Goal: Transaction & Acquisition: Obtain resource

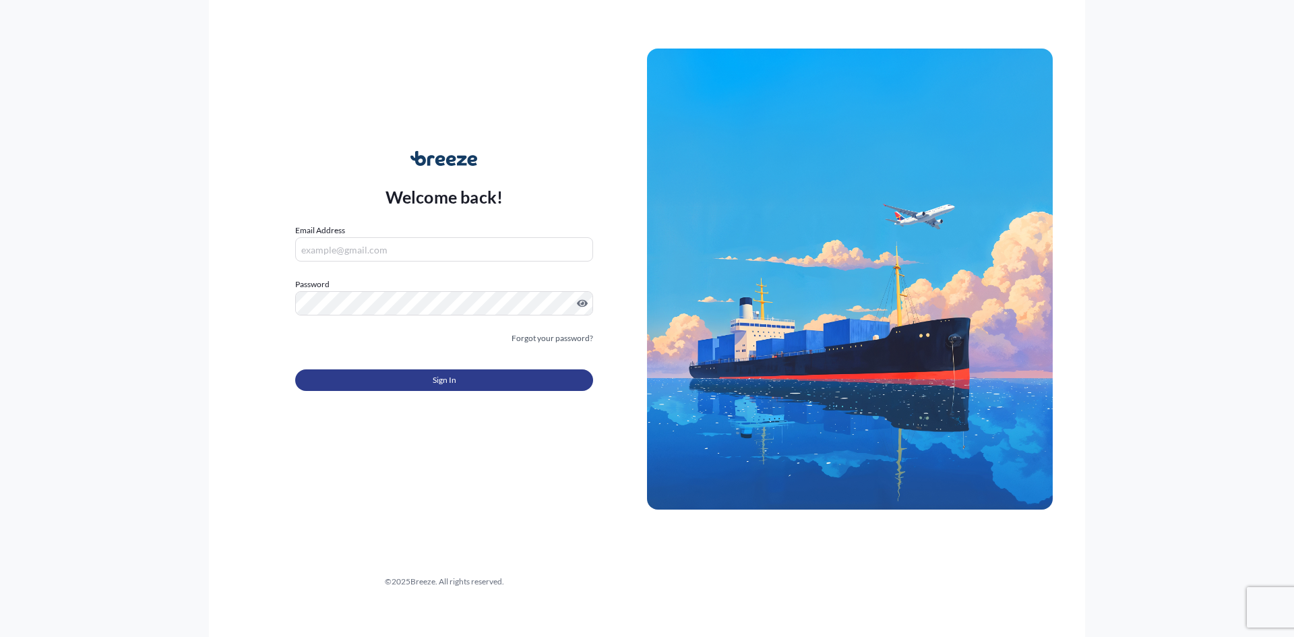
type input "[EMAIL_ADDRESS][DOMAIN_NAME]"
click at [441, 383] on span "Sign In" at bounding box center [445, 379] width 24 height 13
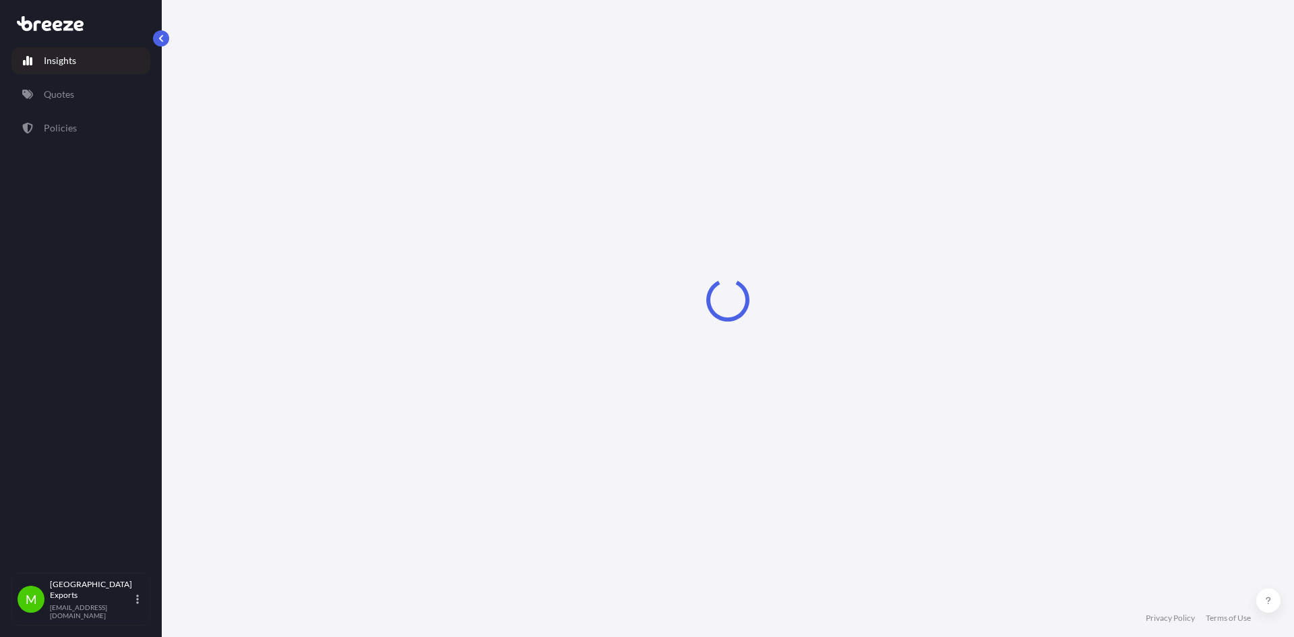
select select "2025"
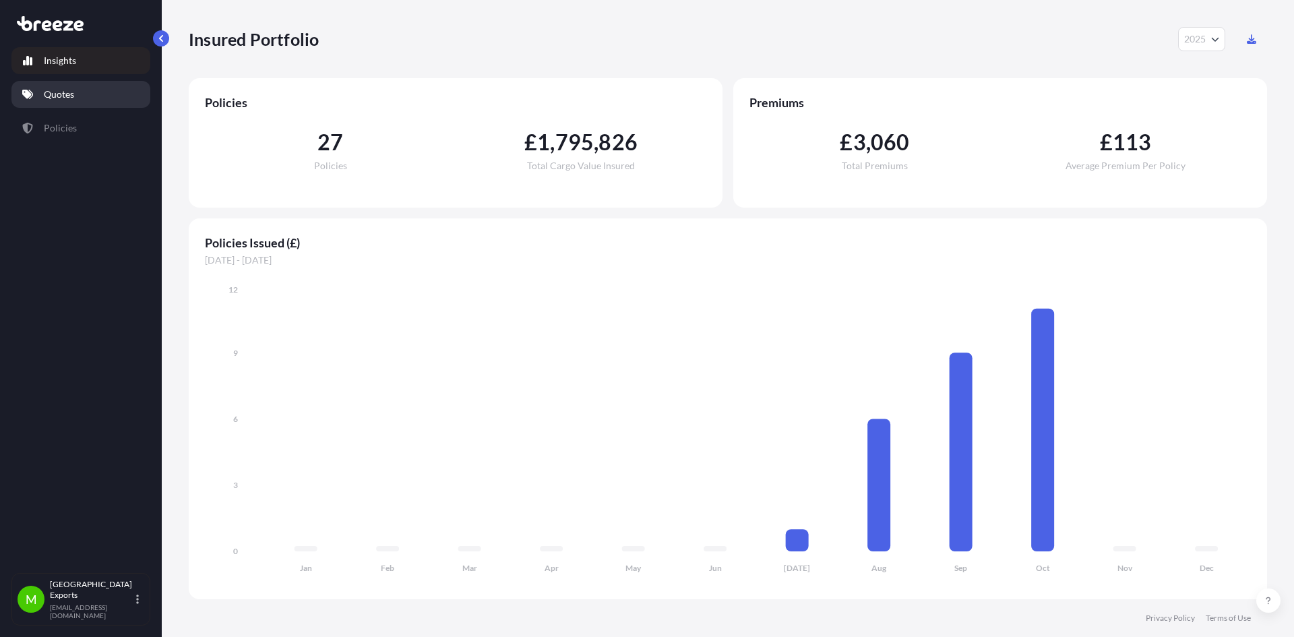
click at [53, 94] on p "Quotes" at bounding box center [59, 94] width 30 height 13
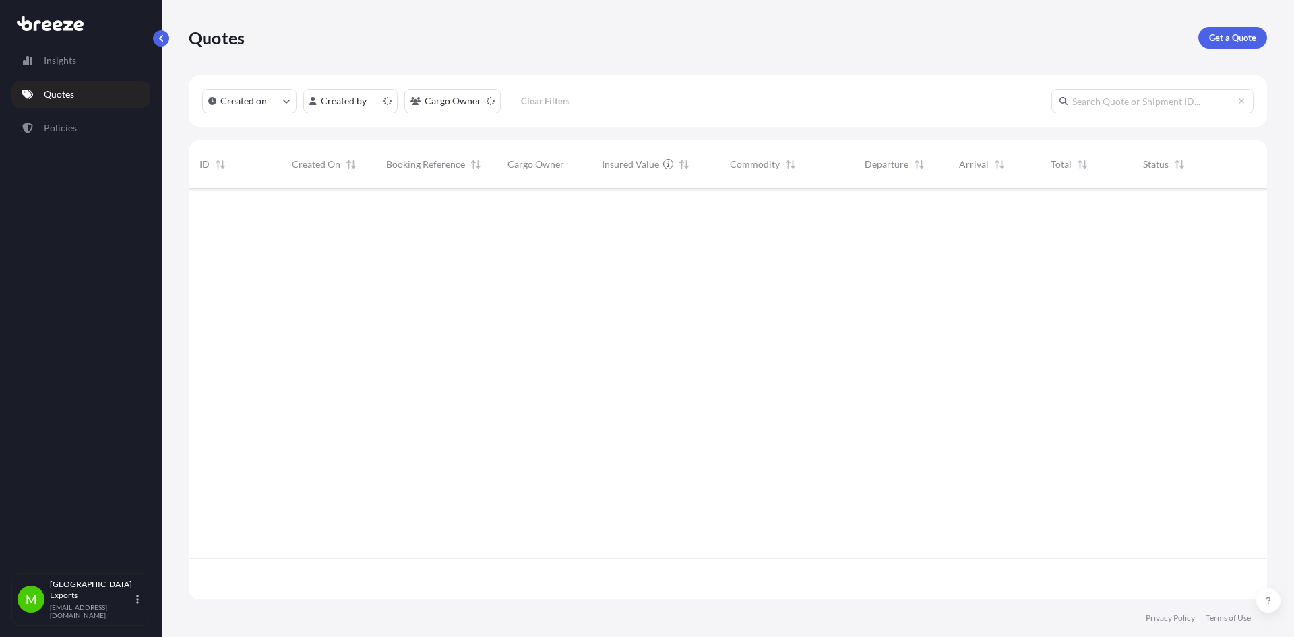
scroll to position [408, 1069]
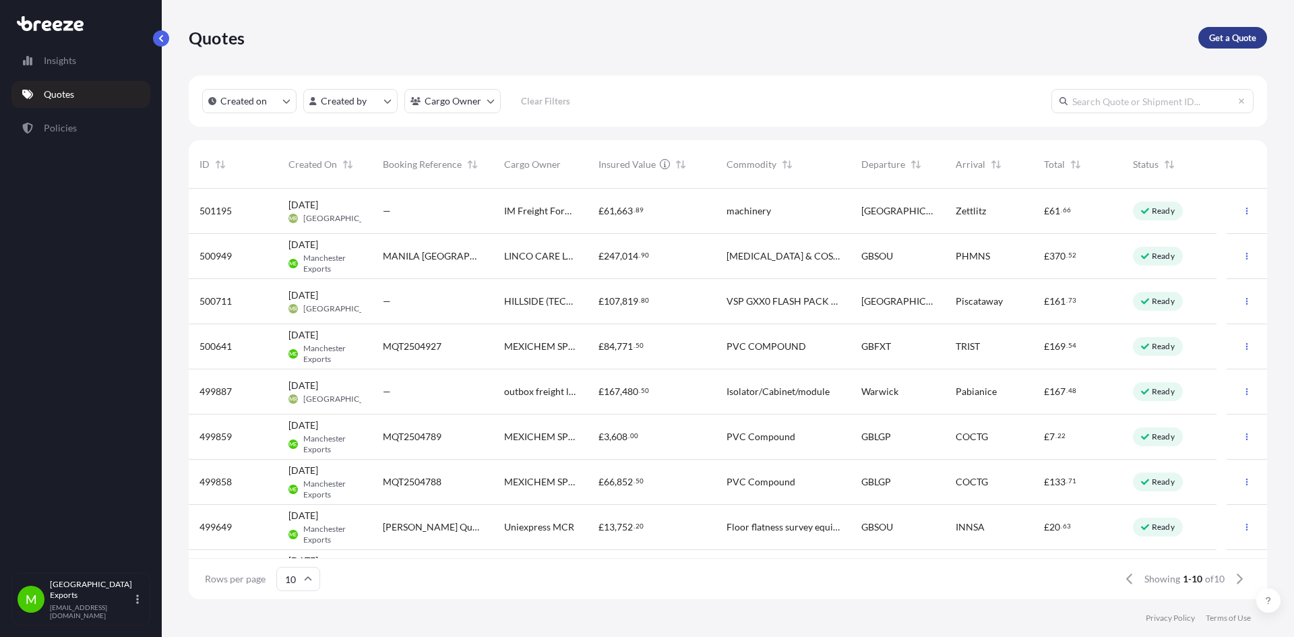
click at [1242, 34] on p "Get a Quote" at bounding box center [1232, 37] width 47 height 13
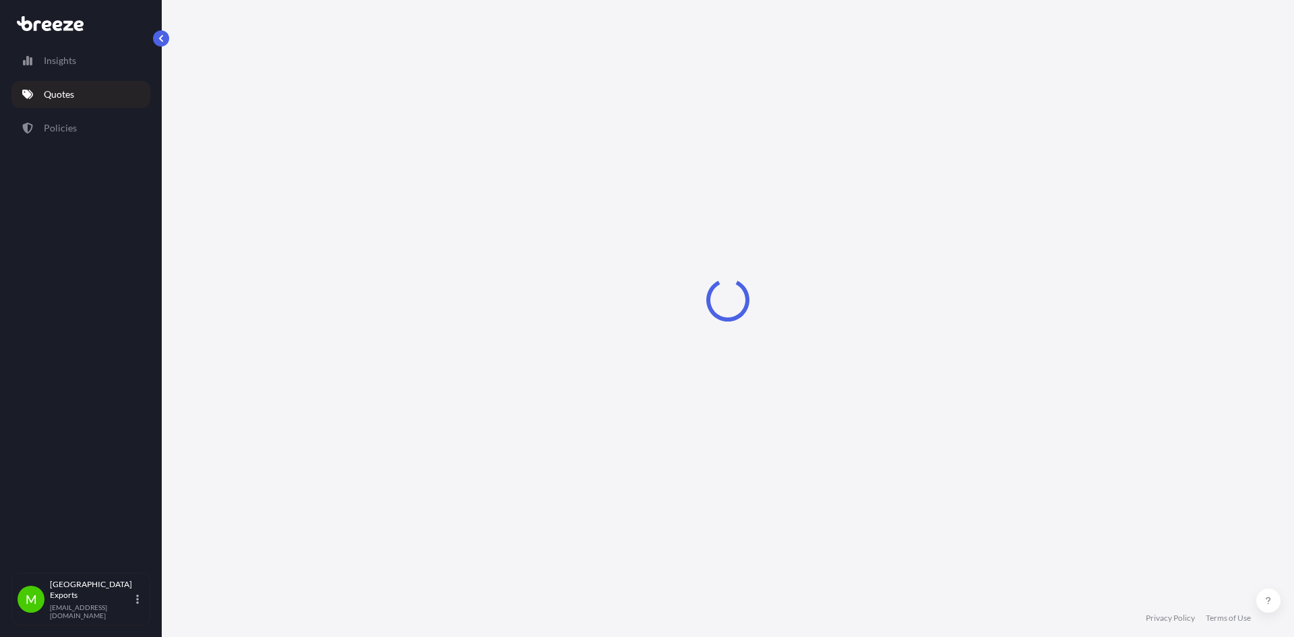
select select "Road"
select select "Sea"
select select "1"
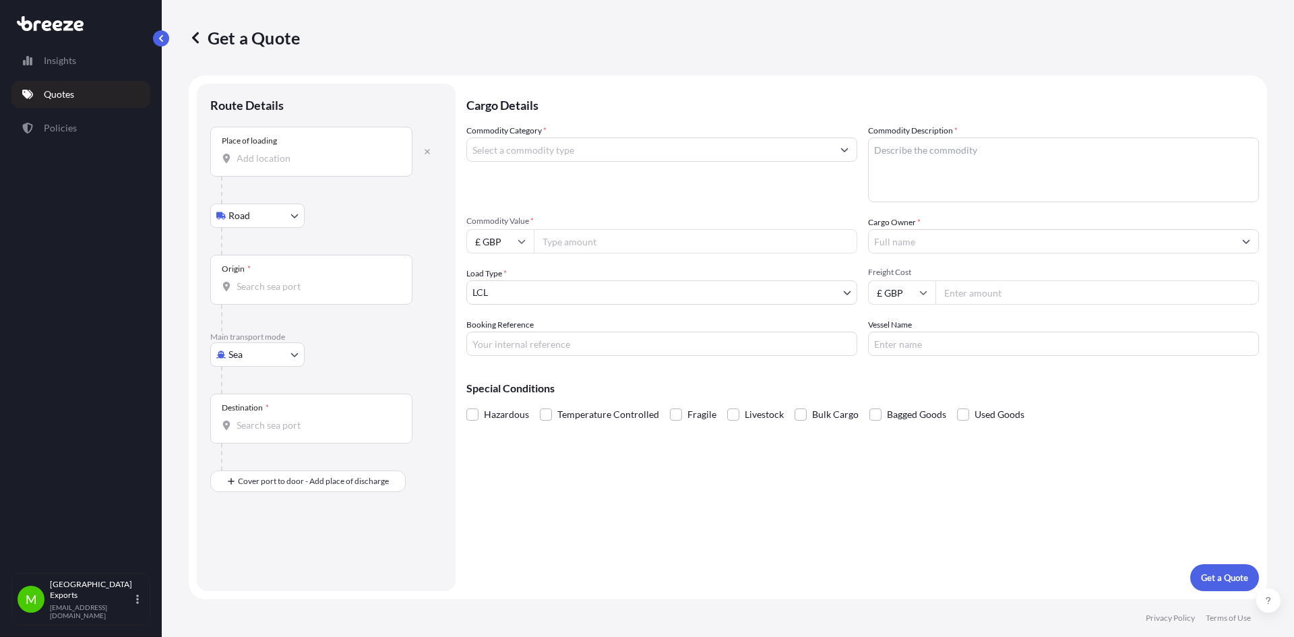
click at [272, 150] on div "Place of loading" at bounding box center [311, 152] width 202 height 50
click at [272, 152] on input "Place of loading" at bounding box center [316, 158] width 159 height 13
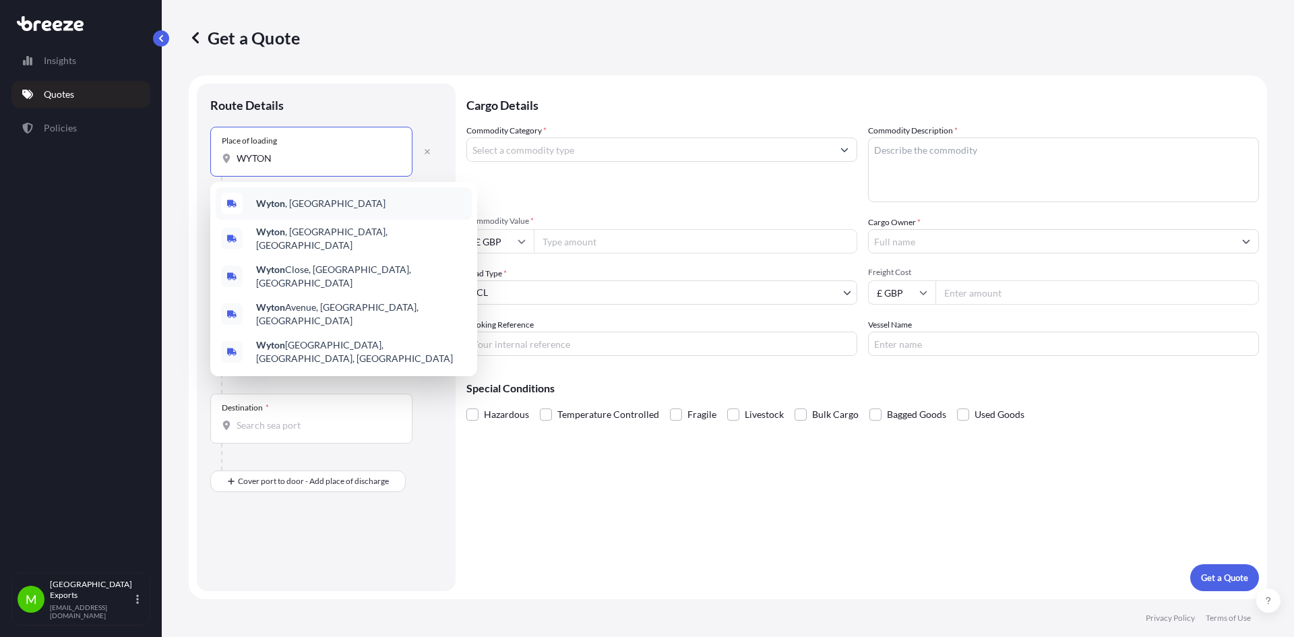
click at [276, 201] on b "Wyton" at bounding box center [270, 203] width 29 height 11
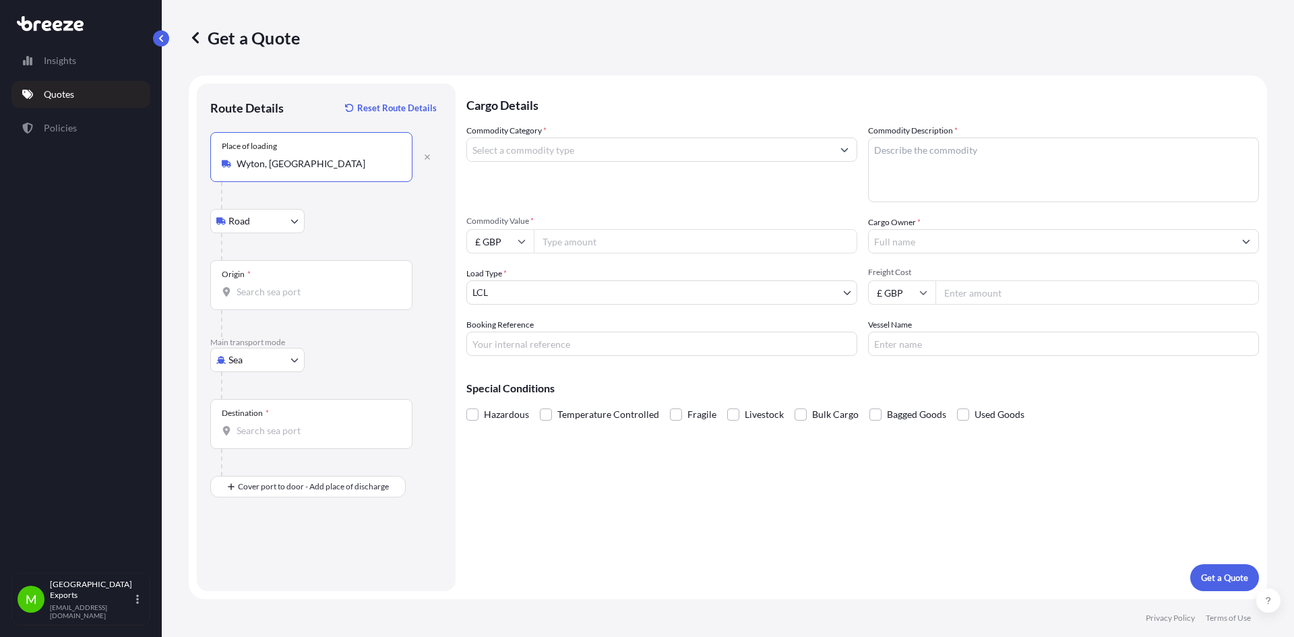
type input "Wyton, [GEOGRAPHIC_DATA]"
click at [354, 221] on div "Road Road Rail" at bounding box center [326, 221] width 232 height 24
click at [278, 284] on div "Origin *" at bounding box center [311, 285] width 202 height 50
click at [278, 285] on input "Origin *" at bounding box center [316, 291] width 159 height 13
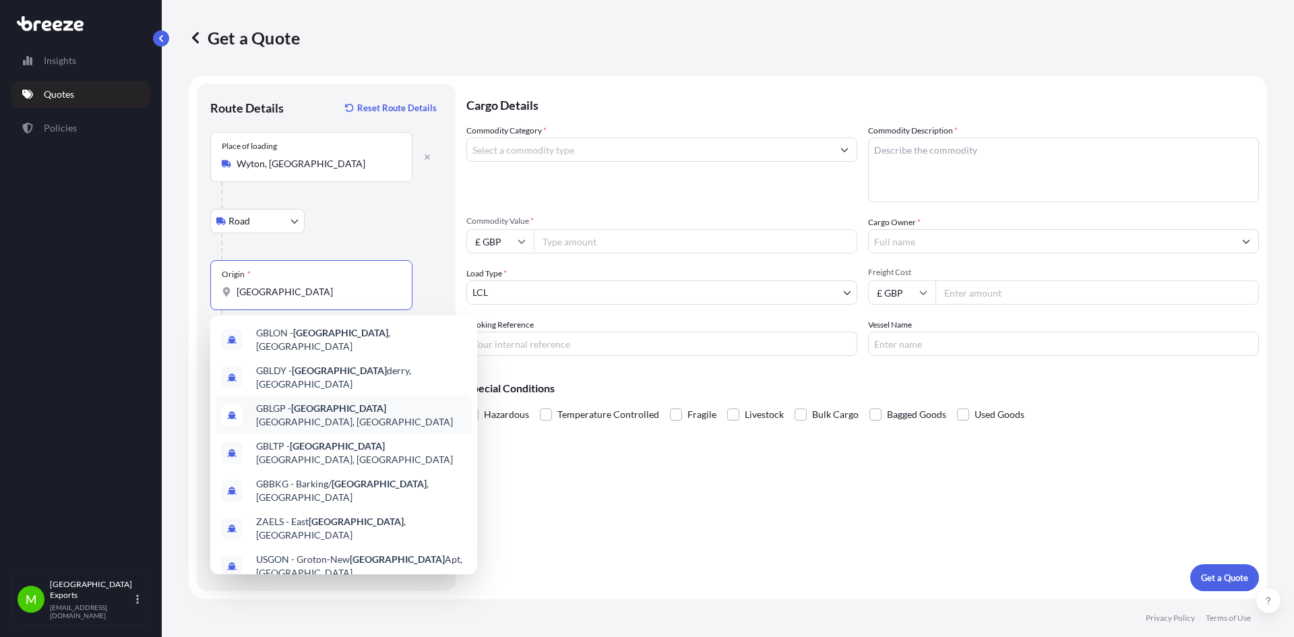
click at [331, 402] on span "GBLGP - [GEOGRAPHIC_DATA], [GEOGRAPHIC_DATA]" at bounding box center [361, 415] width 210 height 27
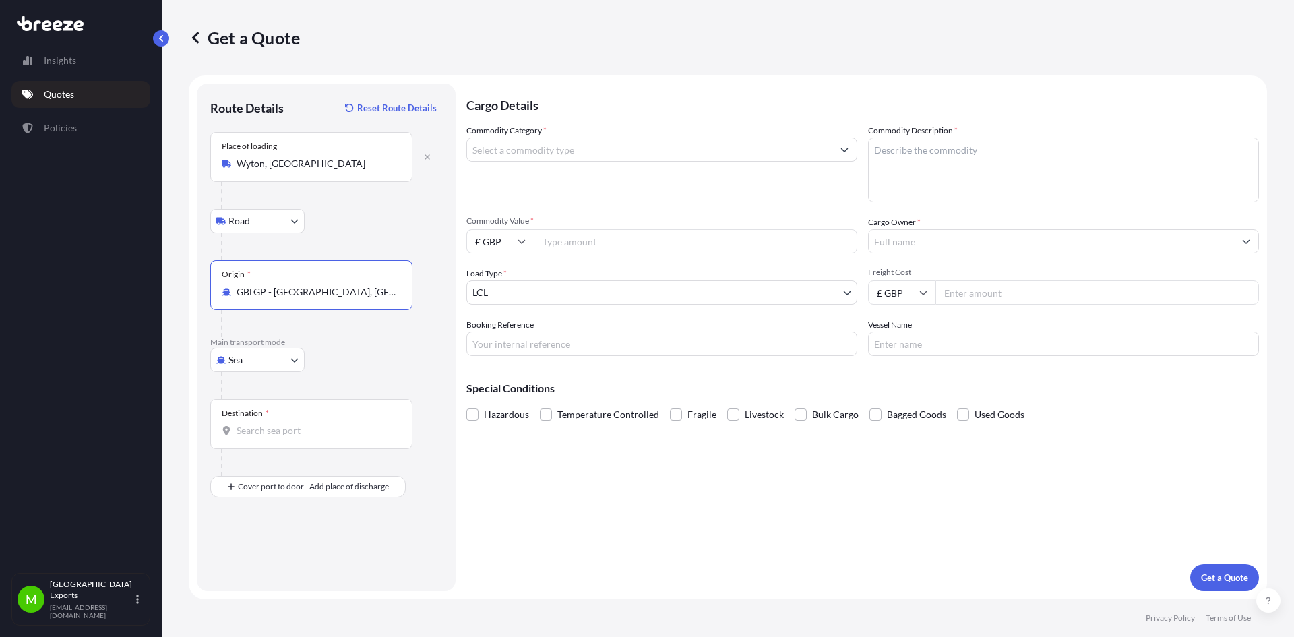
type input "GBLGP - [GEOGRAPHIC_DATA], [GEOGRAPHIC_DATA]"
click at [272, 431] on input "Destination *" at bounding box center [316, 430] width 159 height 13
click at [311, 477] on span "SADMM - Ad Damma m, [GEOGRAPHIC_DATA]" at bounding box center [354, 475] width 197 height 13
type input "SADMM - Ad [GEOGRAPHIC_DATA], [GEOGRAPHIC_DATA]"
click at [502, 522] on div "Cargo Details Commodity Category * Commodity Description * Commodity Value * £ …" at bounding box center [863, 338] width 793 height 508
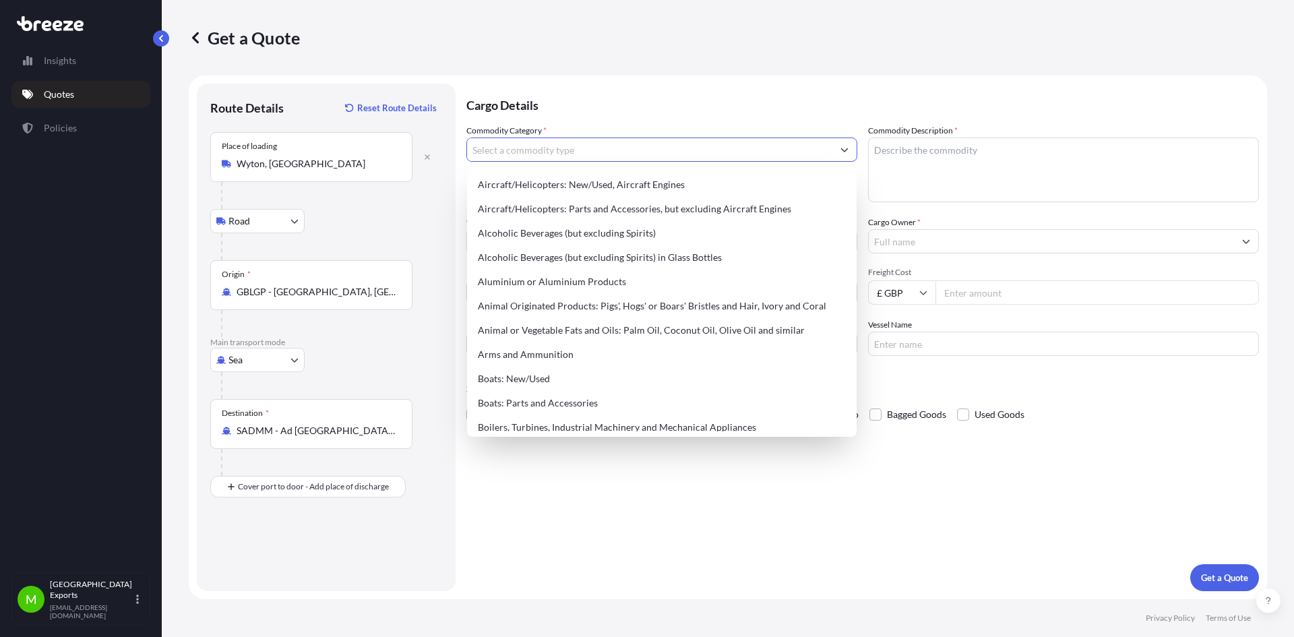
click at [499, 154] on input "Commodity Category *" at bounding box center [649, 150] width 365 height 24
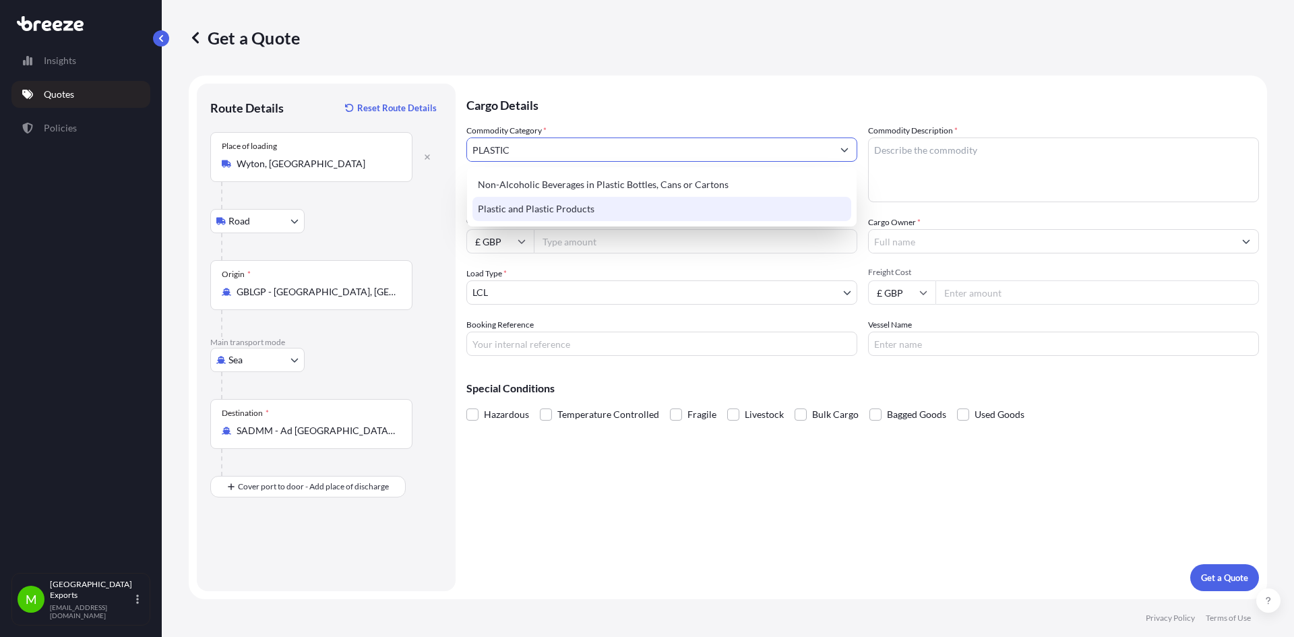
click at [566, 212] on div "Plastic and Plastic Products" at bounding box center [662, 209] width 379 height 24
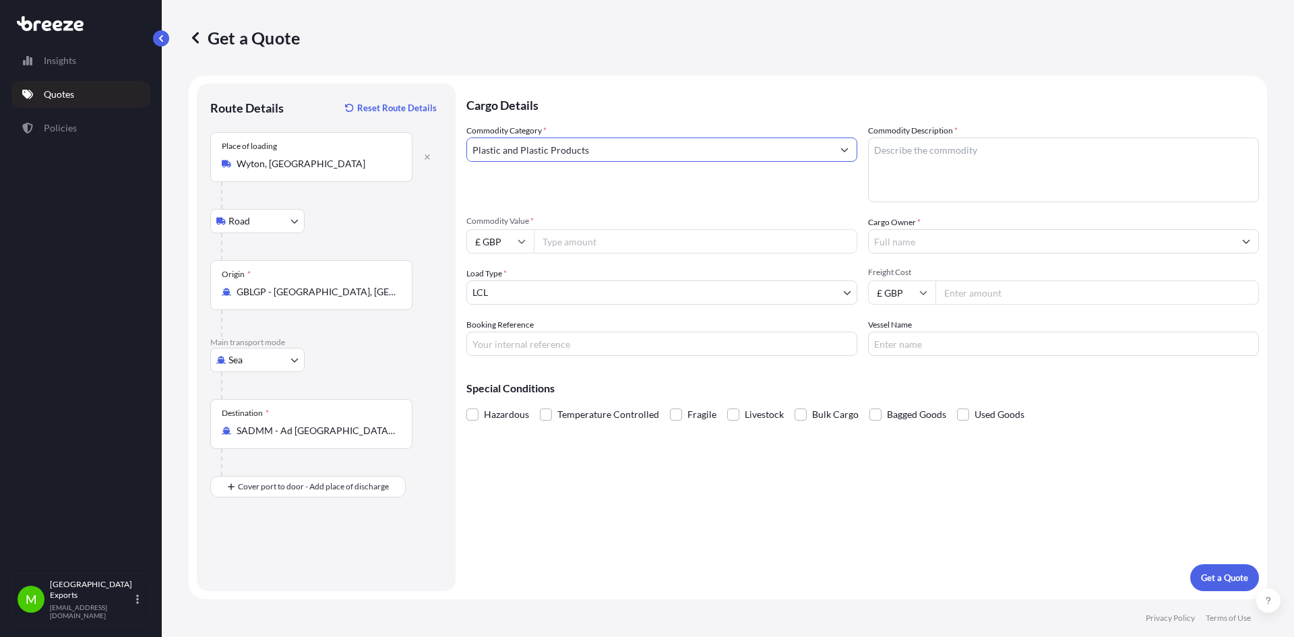
type input "Plastic and Plastic Products"
click at [524, 246] on input "£ GBP" at bounding box center [500, 241] width 67 height 24
click at [494, 334] on div "$ USD" at bounding box center [500, 335] width 57 height 26
type input "$ USD"
click at [561, 238] on input "Commodity Value *" at bounding box center [696, 241] width 324 height 24
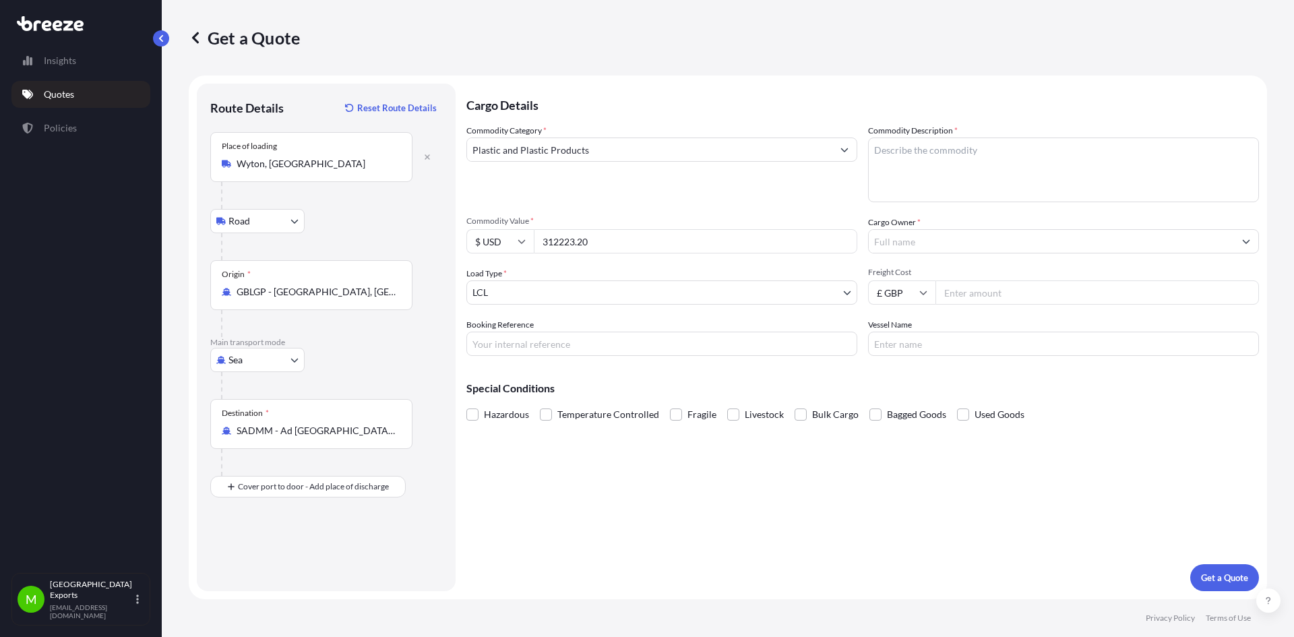
type input "312223.20"
click at [666, 361] on div "Cargo Details Commodity Category * Plastic and Plastic Products Commodity Descr…" at bounding box center [863, 338] width 793 height 508
click at [560, 242] on input "312223.20" at bounding box center [696, 241] width 324 height 24
click at [595, 264] on div "Commodity Category * Plastic and Plastic Products Commodity Description * Commo…" at bounding box center [863, 240] width 793 height 232
click at [609, 246] on input "312223.20" at bounding box center [696, 241] width 324 height 24
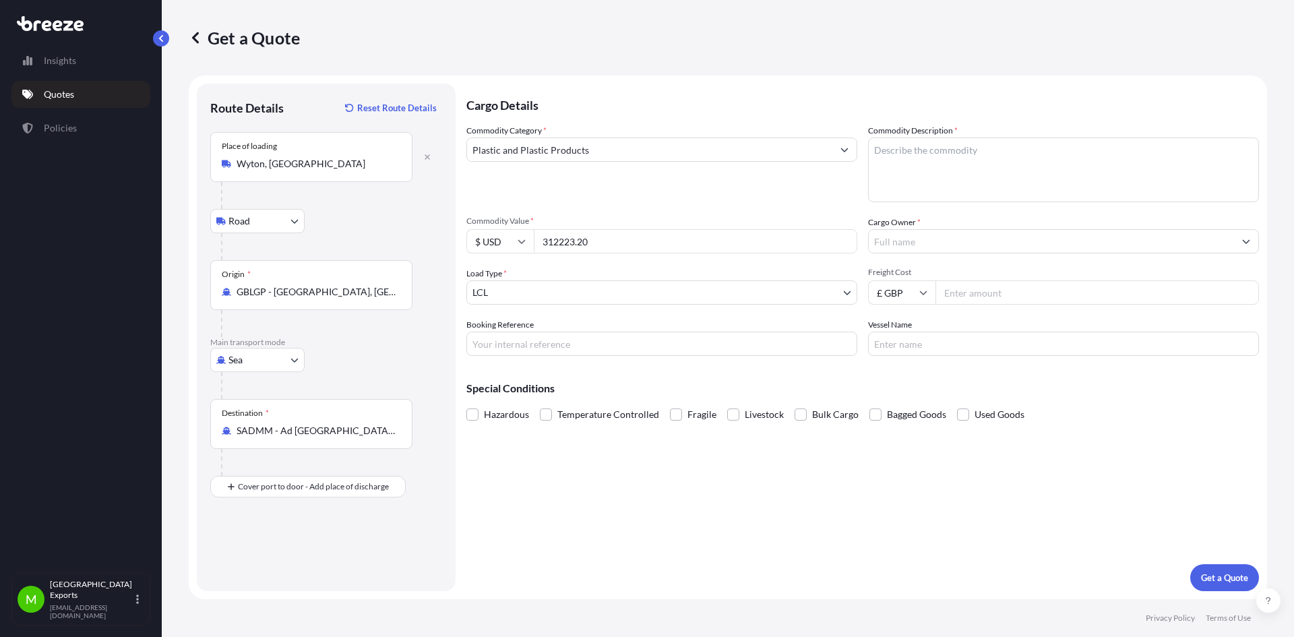
click at [915, 242] on input "Cargo Owner *" at bounding box center [1051, 241] width 365 height 24
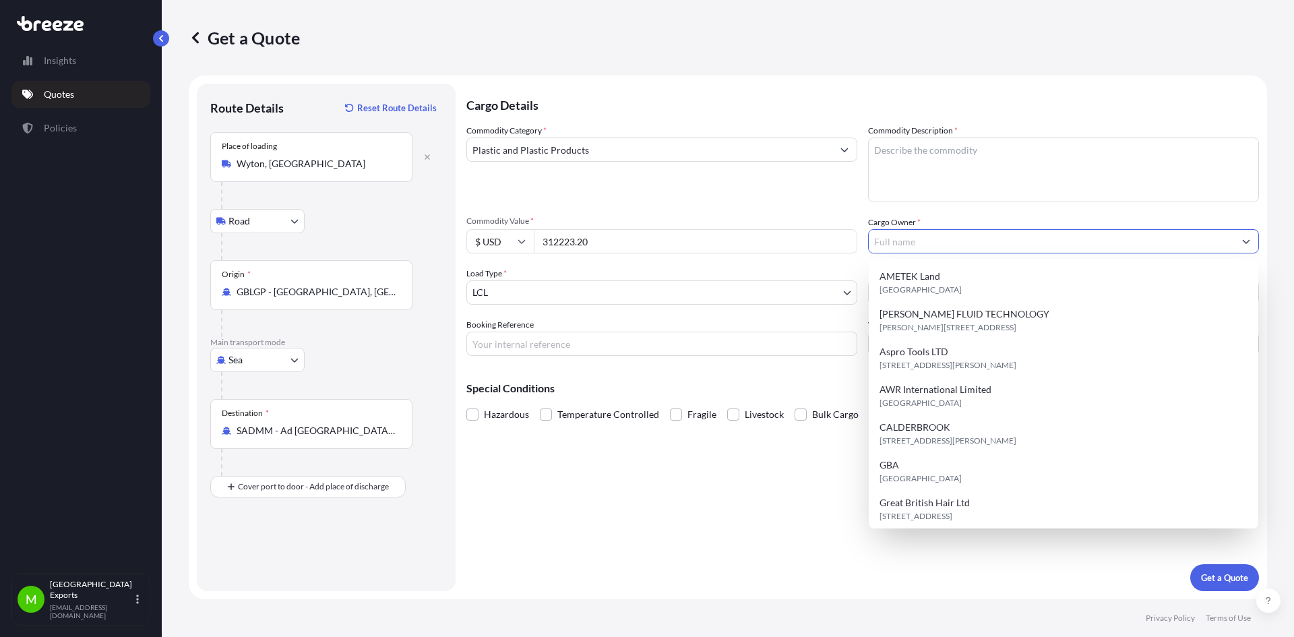
click at [907, 147] on textarea "Commodity Description *" at bounding box center [1063, 170] width 391 height 65
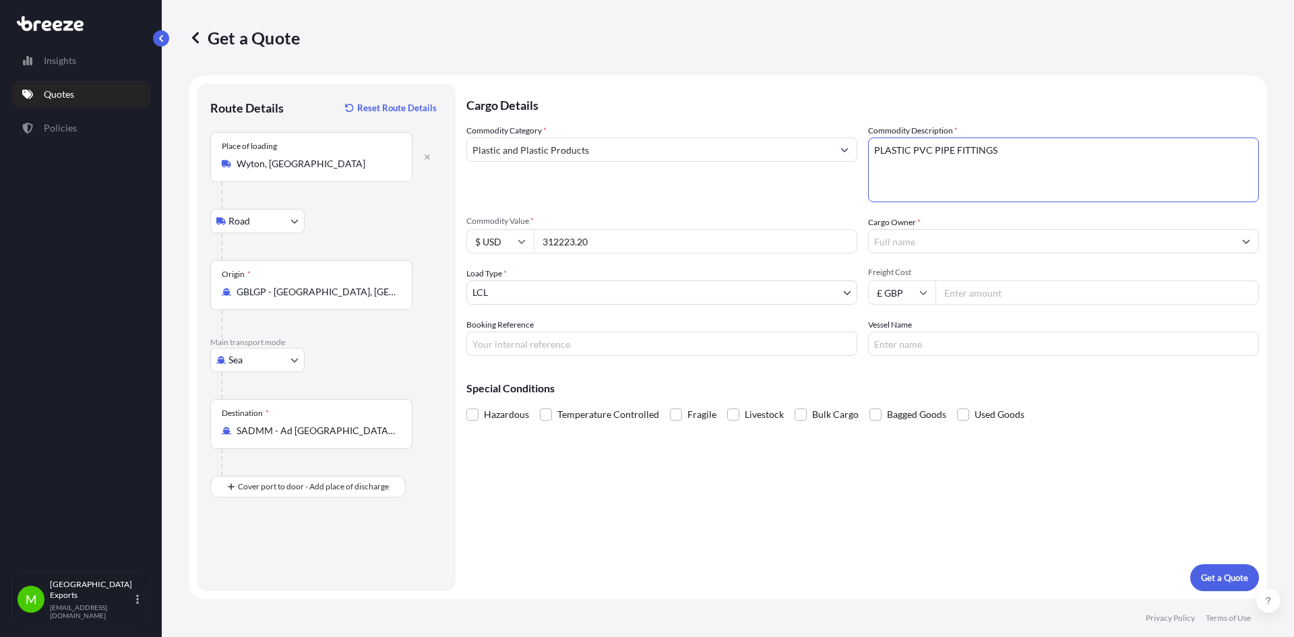
type textarea "PLASTIC PVC PIPE FITTINGS"
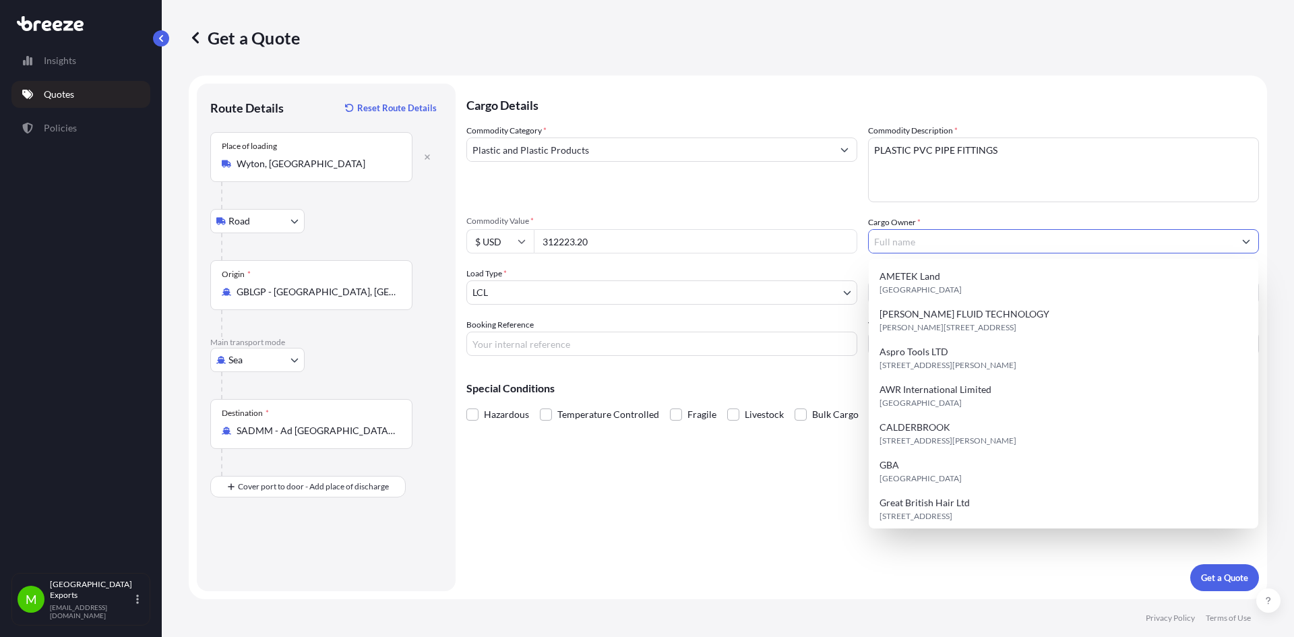
click at [944, 241] on input "Cargo Owner *" at bounding box center [1051, 241] width 365 height 24
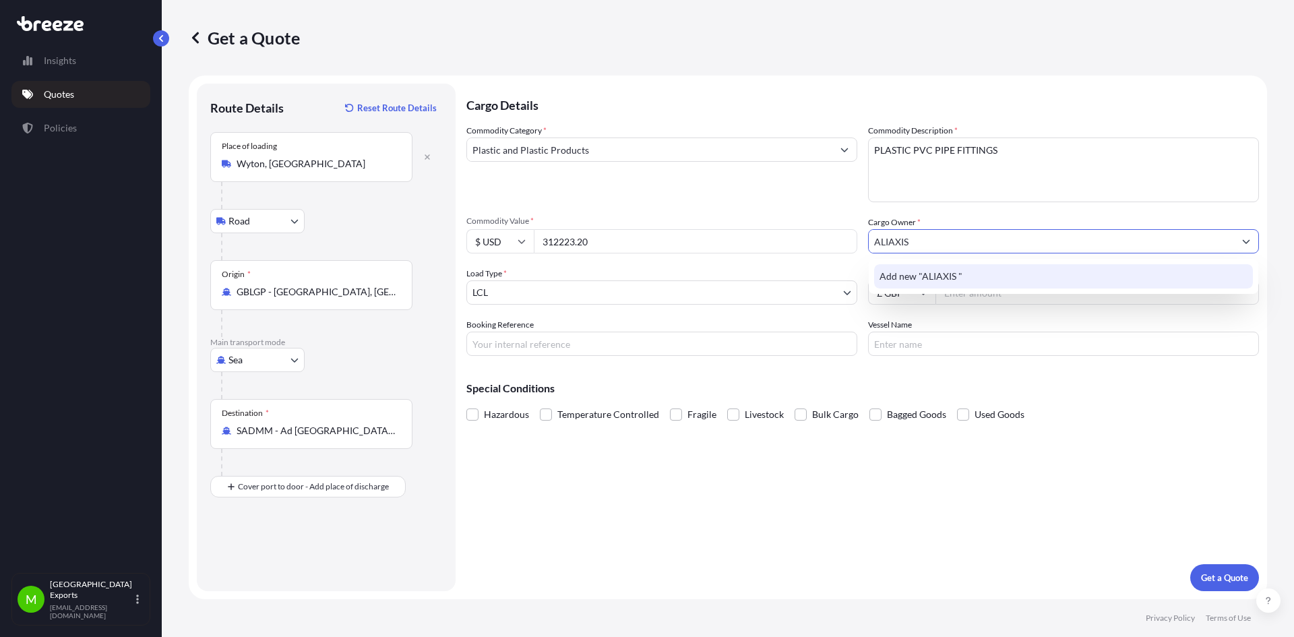
click at [933, 274] on span "Add new "ALIAXIS "" at bounding box center [921, 276] width 83 height 13
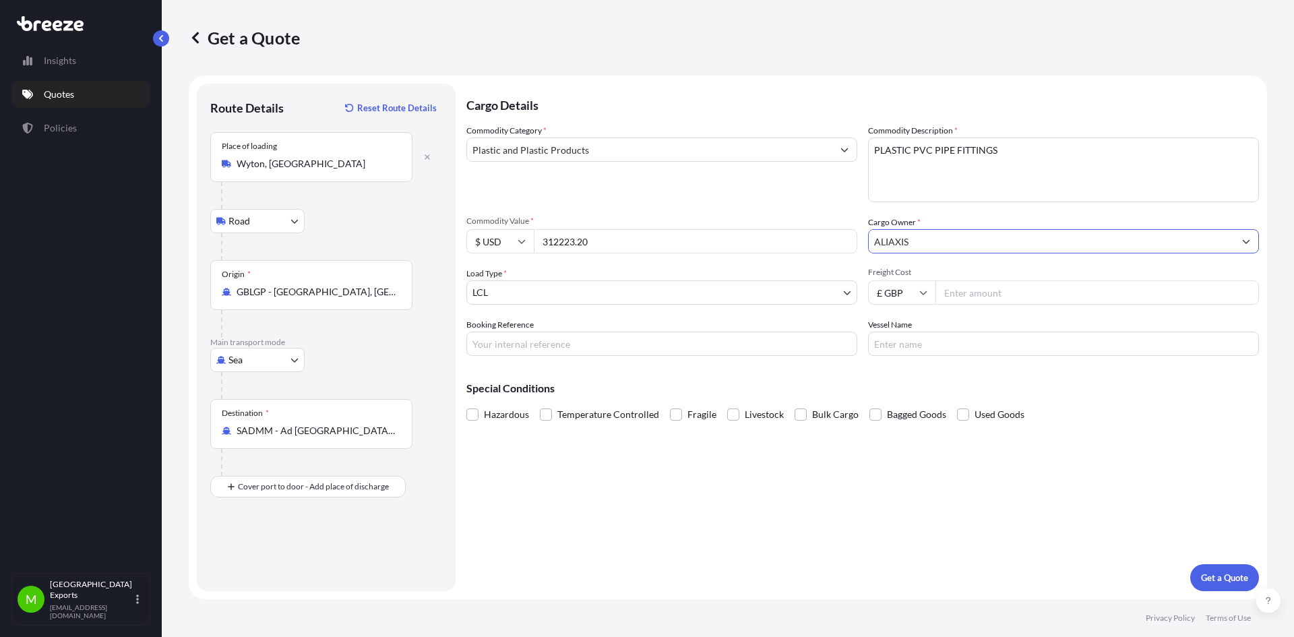
type input "ALIAXIS"
click at [846, 290] on body "Insights Quotes Policies M Manchester Exports [EMAIL_ADDRESS][DOMAIN_NAME] Get …" at bounding box center [647, 318] width 1294 height 637
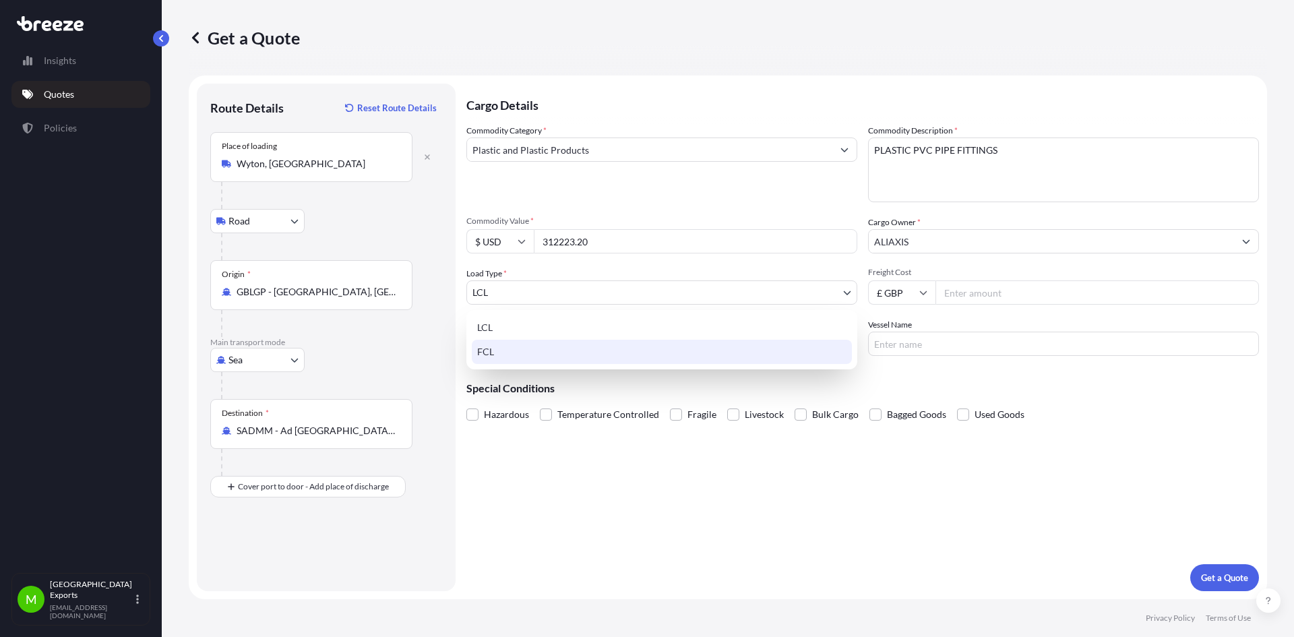
click at [485, 355] on div "FCL" at bounding box center [662, 352] width 380 height 24
select select "2"
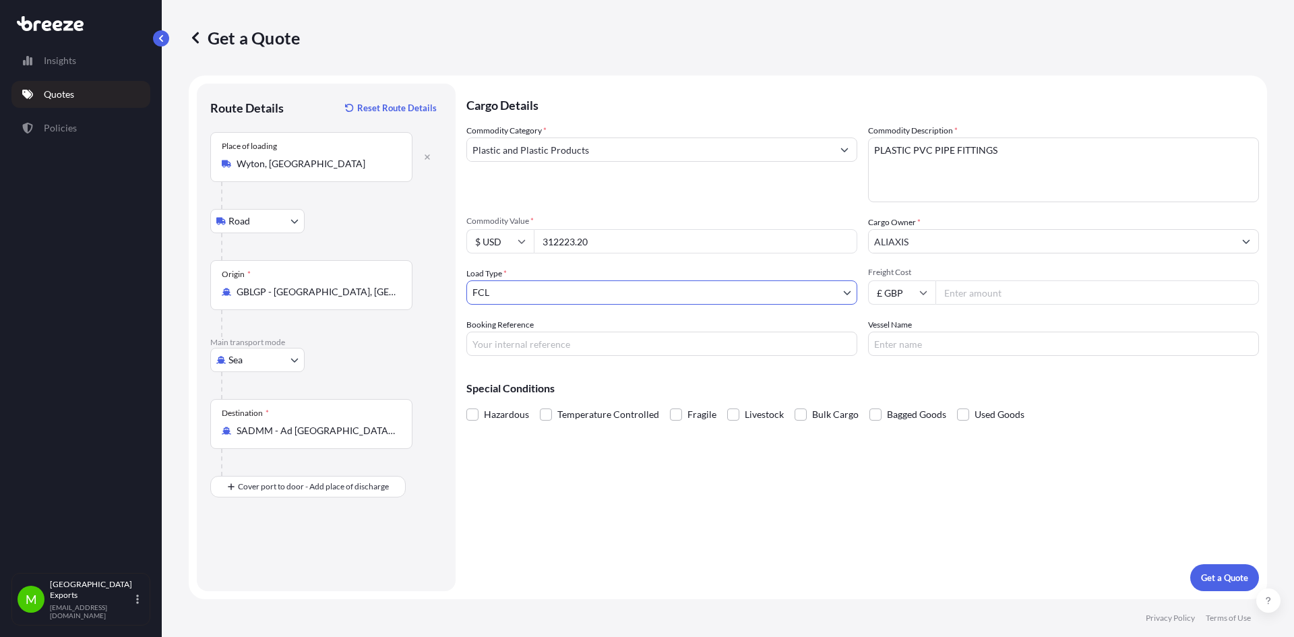
click at [920, 291] on icon at bounding box center [923, 293] width 7 height 4
click at [899, 383] on div "$ USD" at bounding box center [902, 386] width 57 height 26
type input "$ USD"
click at [952, 295] on input "Freight Cost" at bounding box center [1098, 292] width 324 height 24
type input "312223.20"
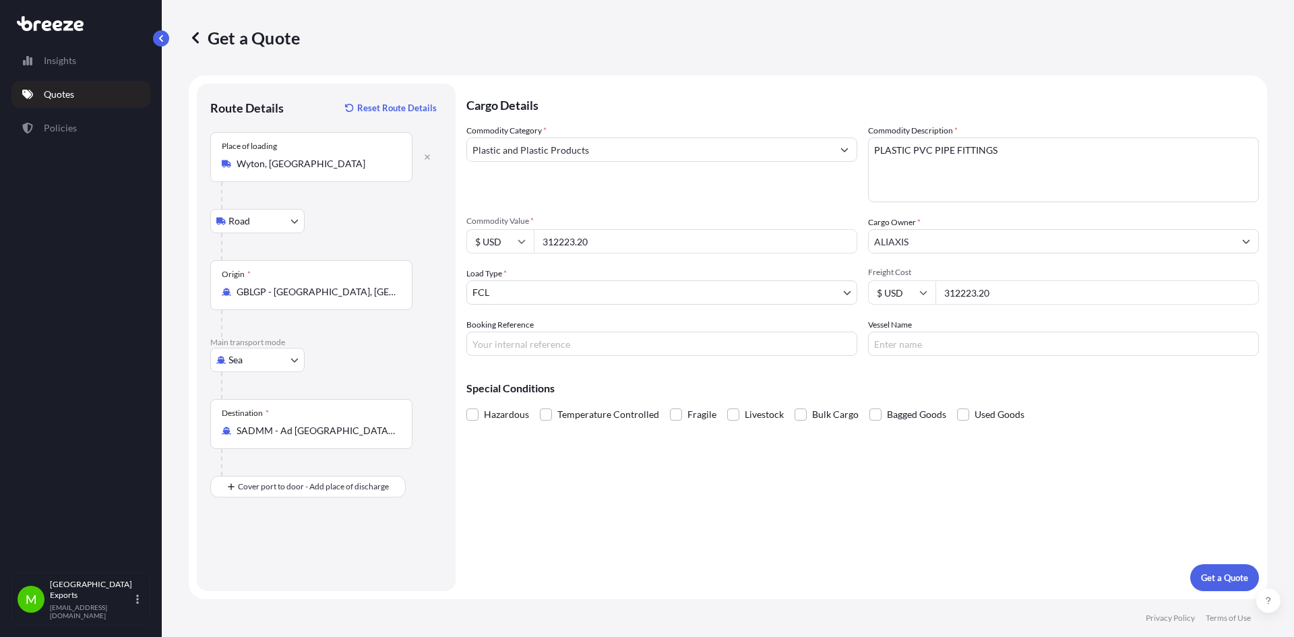
click at [957, 368] on div "Special Conditions Hazardous Temperature Controlled Fragile Livestock Bulk Carg…" at bounding box center [863, 396] width 793 height 58
click at [513, 342] on input "Booking Reference" at bounding box center [662, 344] width 391 height 24
type input "ALIAXIS TO [GEOGRAPHIC_DATA]"
click at [922, 343] on input "Vessel Name" at bounding box center [1063, 344] width 391 height 24
type input "TBA"
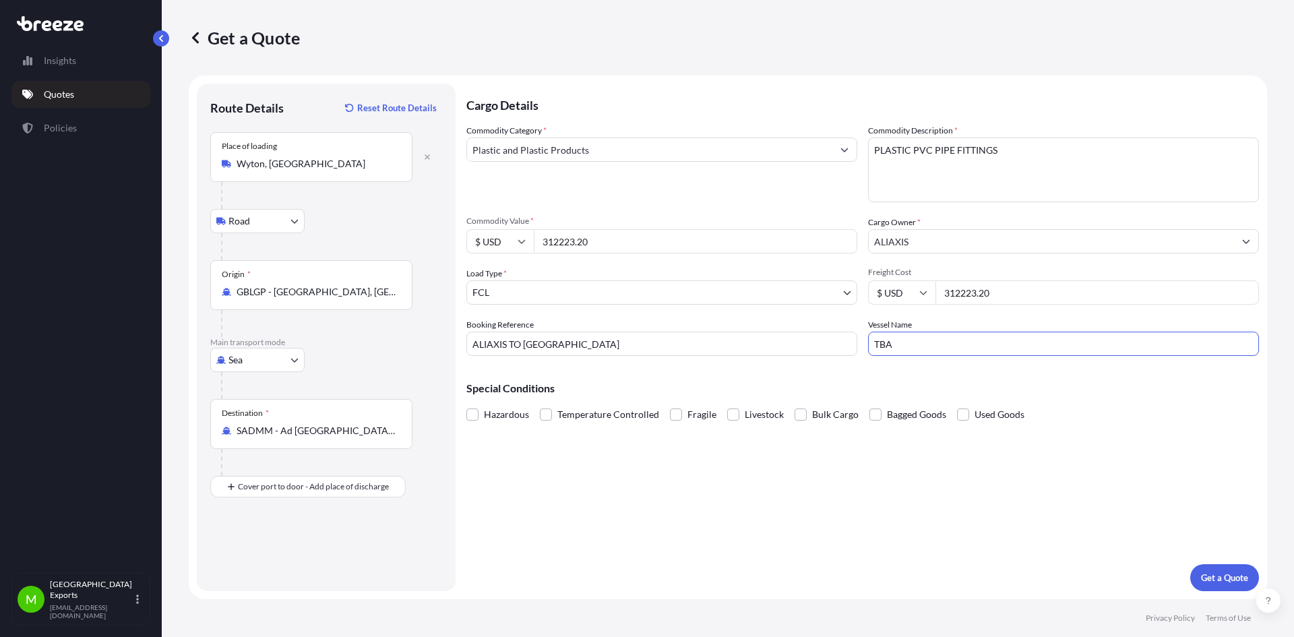
click at [843, 369] on div "Special Conditions Hazardous Temperature Controlled Fragile Livestock Bulk Carg…" at bounding box center [863, 396] width 793 height 58
click at [1234, 576] on p "Get a Quote" at bounding box center [1224, 577] width 47 height 13
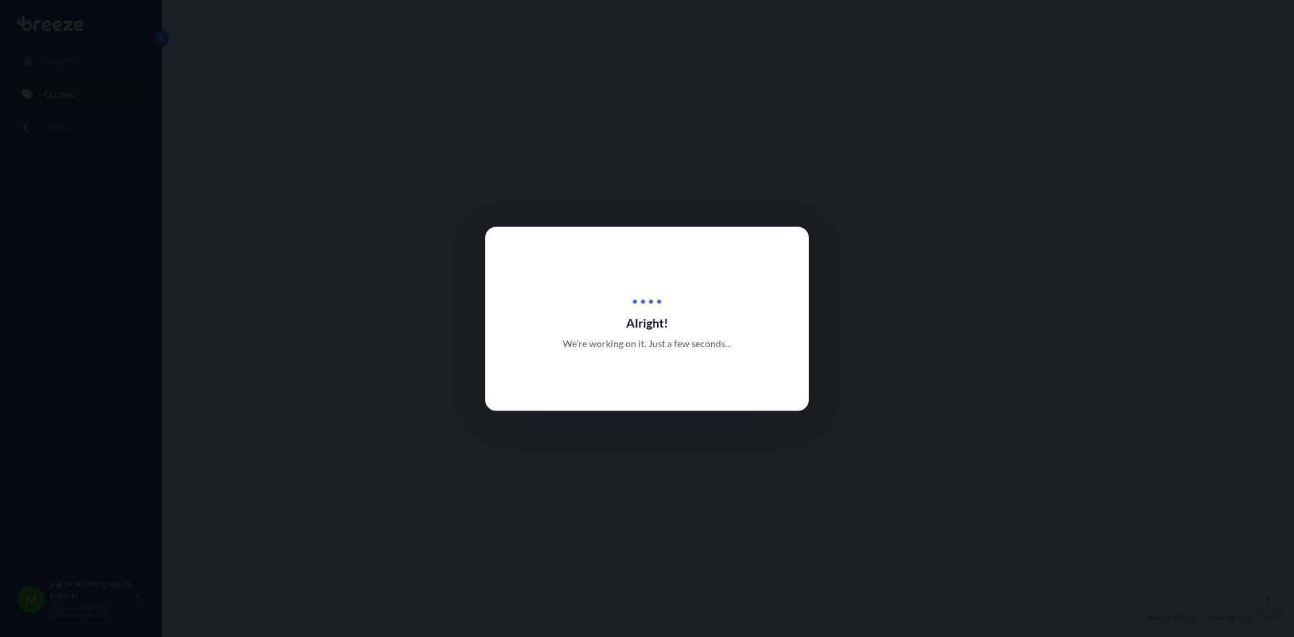
select select "Road"
select select "Sea"
select select "2"
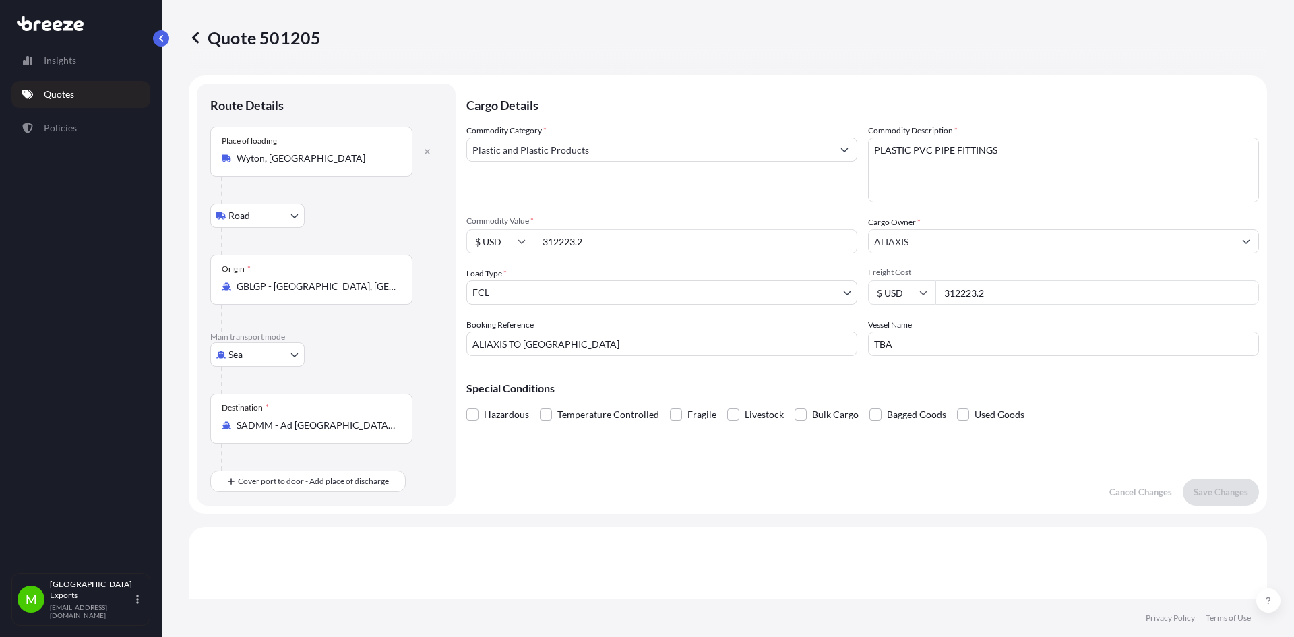
click at [592, 247] on input "312223.2" at bounding box center [696, 241] width 324 height 24
click at [952, 292] on input "312223.2" at bounding box center [1098, 292] width 324 height 24
click at [598, 235] on input "312223.2" at bounding box center [696, 241] width 324 height 24
click at [621, 240] on input "312223.2" at bounding box center [696, 241] width 324 height 24
click at [1215, 494] on p "Save Changes" at bounding box center [1221, 491] width 55 height 13
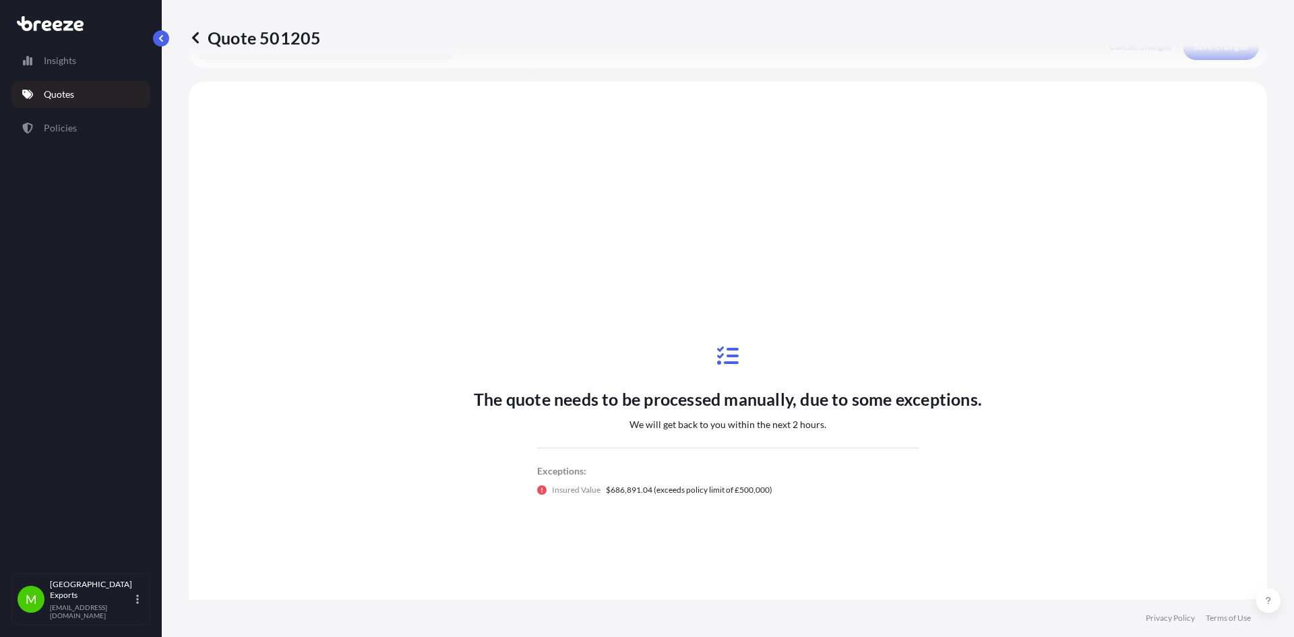
scroll to position [460, 0]
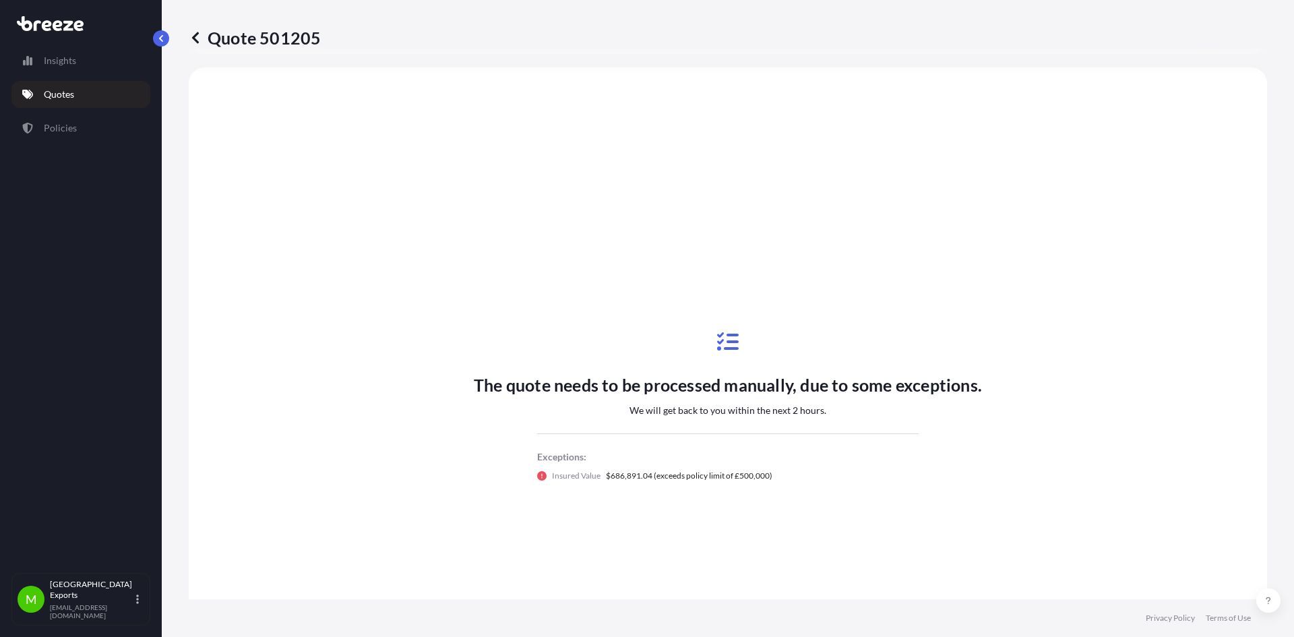
select select "Road"
select select "Sea"
select select "2"
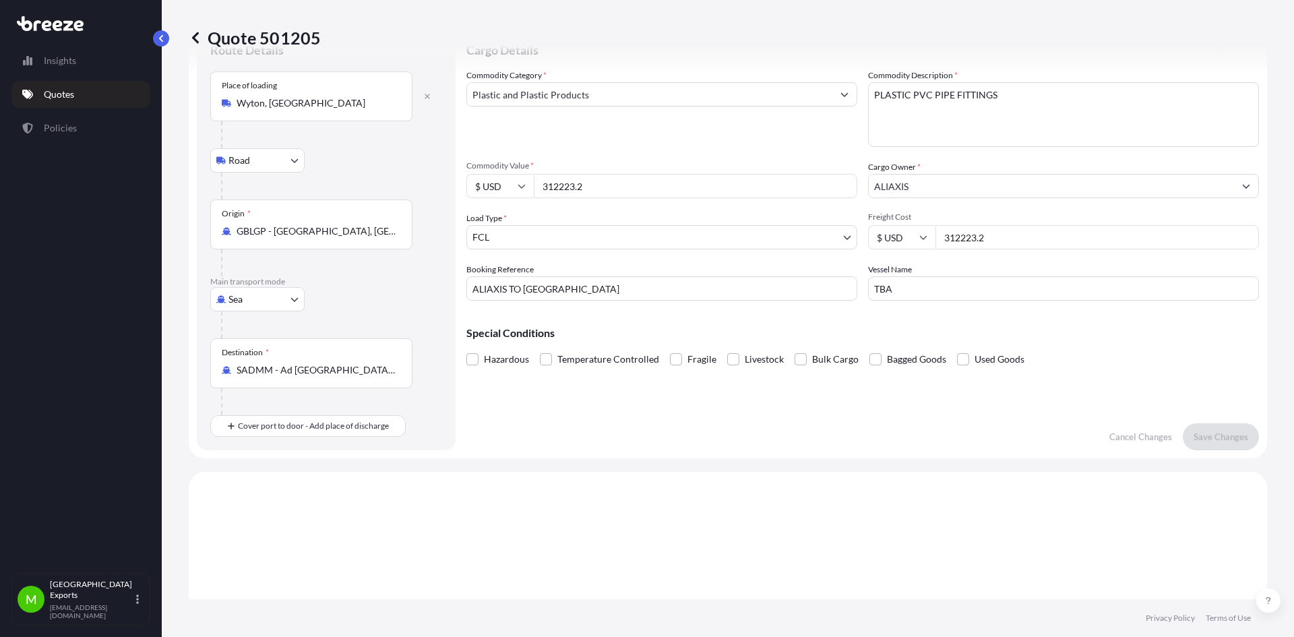
scroll to position [0, 0]
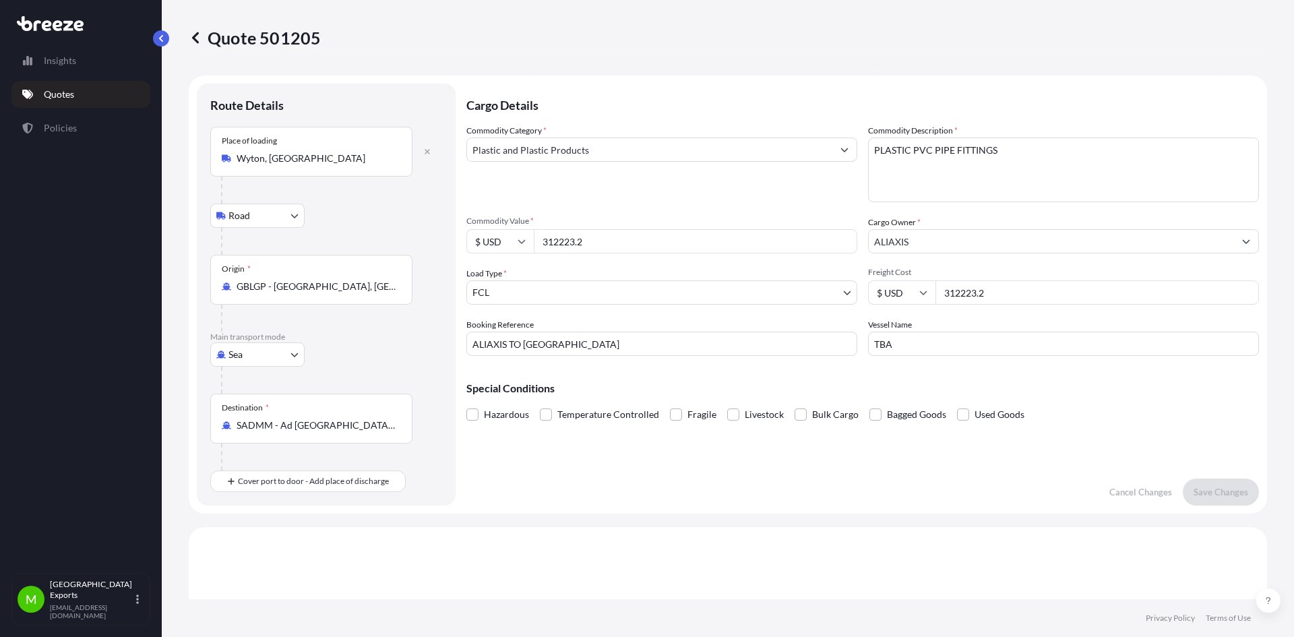
drag, startPoint x: 1111, startPoint y: 162, endPoint x: 1069, endPoint y: 133, distance: 51.3
click at [1111, 162] on textarea "PLASTIC PVC PIPE FITTINGS" at bounding box center [1063, 170] width 391 height 65
click at [1128, 81] on form "Route Details Place of loading Wyton, UK Road Road Rail Origin * GBLGP - [GEOGR…" at bounding box center [728, 295] width 1079 height 438
